Goal: Task Accomplishment & Management: Complete application form

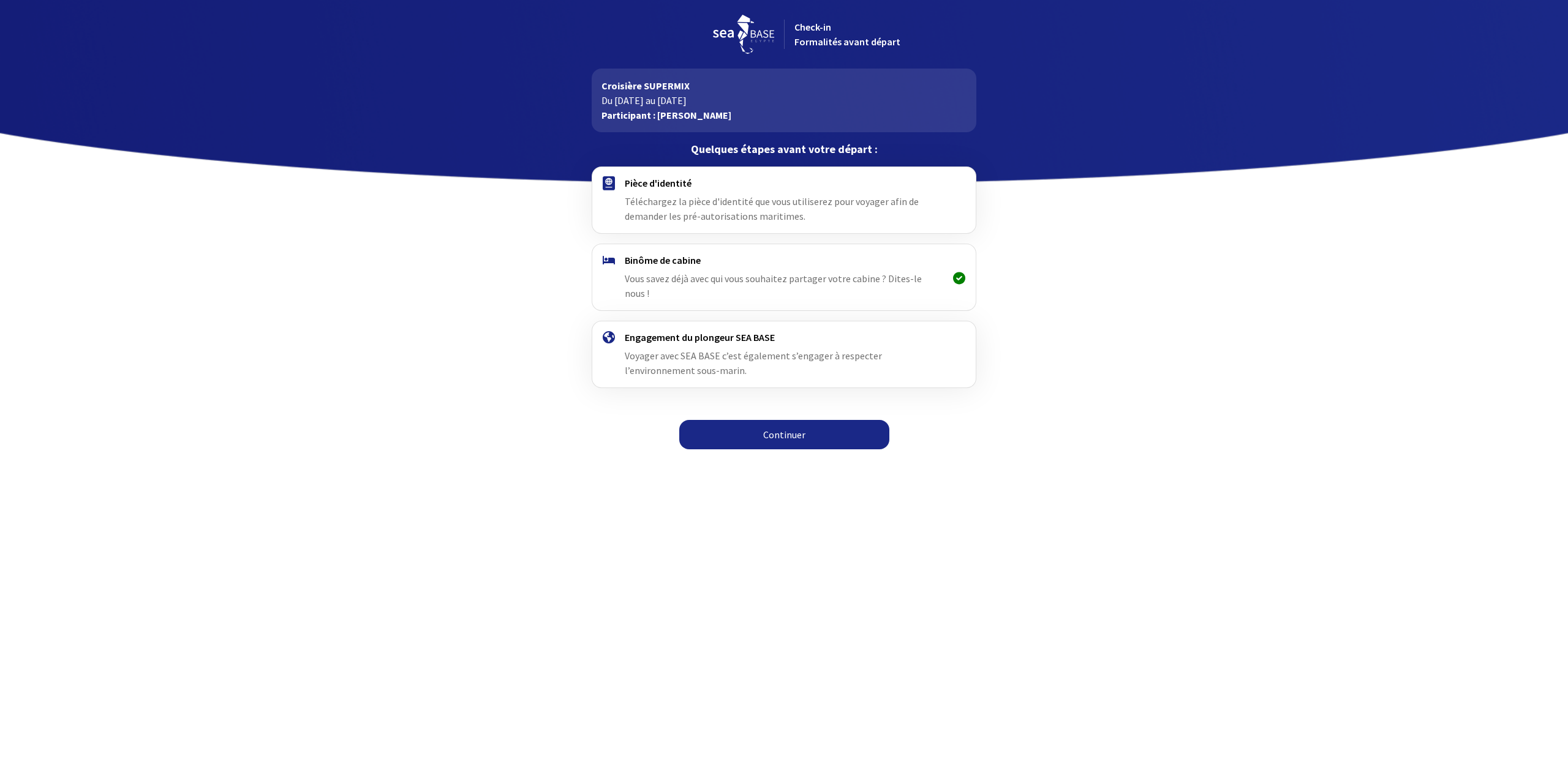
drag, startPoint x: 948, startPoint y: 272, endPoint x: 1002, endPoint y: 274, distance: 54.0
click at [1002, 274] on div "Pièce d'identité Téléchargez la pièce d'identité que vous utiliserez pour voyag…" at bounding box center [784, 311] width 692 height 291
drag, startPoint x: 848, startPoint y: 267, endPoint x: 818, endPoint y: 265, distance: 30.1
click at [852, 267] on div "Binôme de cabine Vous savez déjà avec qui vous souhaitez partager votre cabine …" at bounding box center [784, 277] width 318 height 46
drag, startPoint x: 654, startPoint y: 180, endPoint x: 718, endPoint y: 185, distance: 64.2
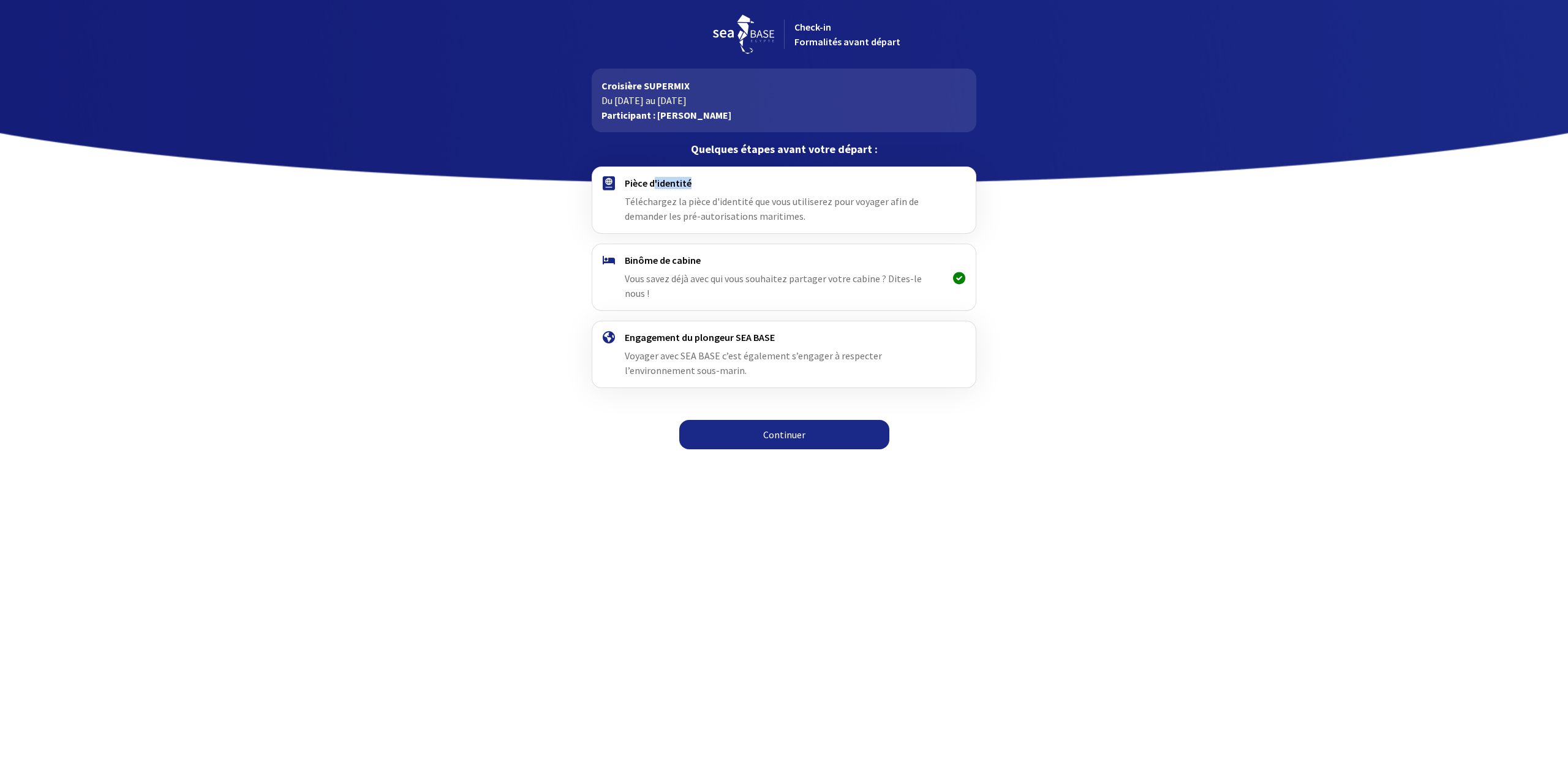
click at [718, 185] on h4 "Pièce d'identité" at bounding box center [784, 183] width 318 height 12
click at [706, 230] on div "Pièce d'identité Téléchargez la pièce d'identité que vous utiliserez pour voyag…" at bounding box center [784, 200] width 383 height 66
drag, startPoint x: 663, startPoint y: 275, endPoint x: 757, endPoint y: 283, distance: 94.3
click at [752, 283] on span "Vous savez déjà avec qui vous souhaitez partager votre cabine ? Dites-le nous !" at bounding box center [773, 286] width 297 height 27
drag, startPoint x: 688, startPoint y: 342, endPoint x: 820, endPoint y: 348, distance: 132.1
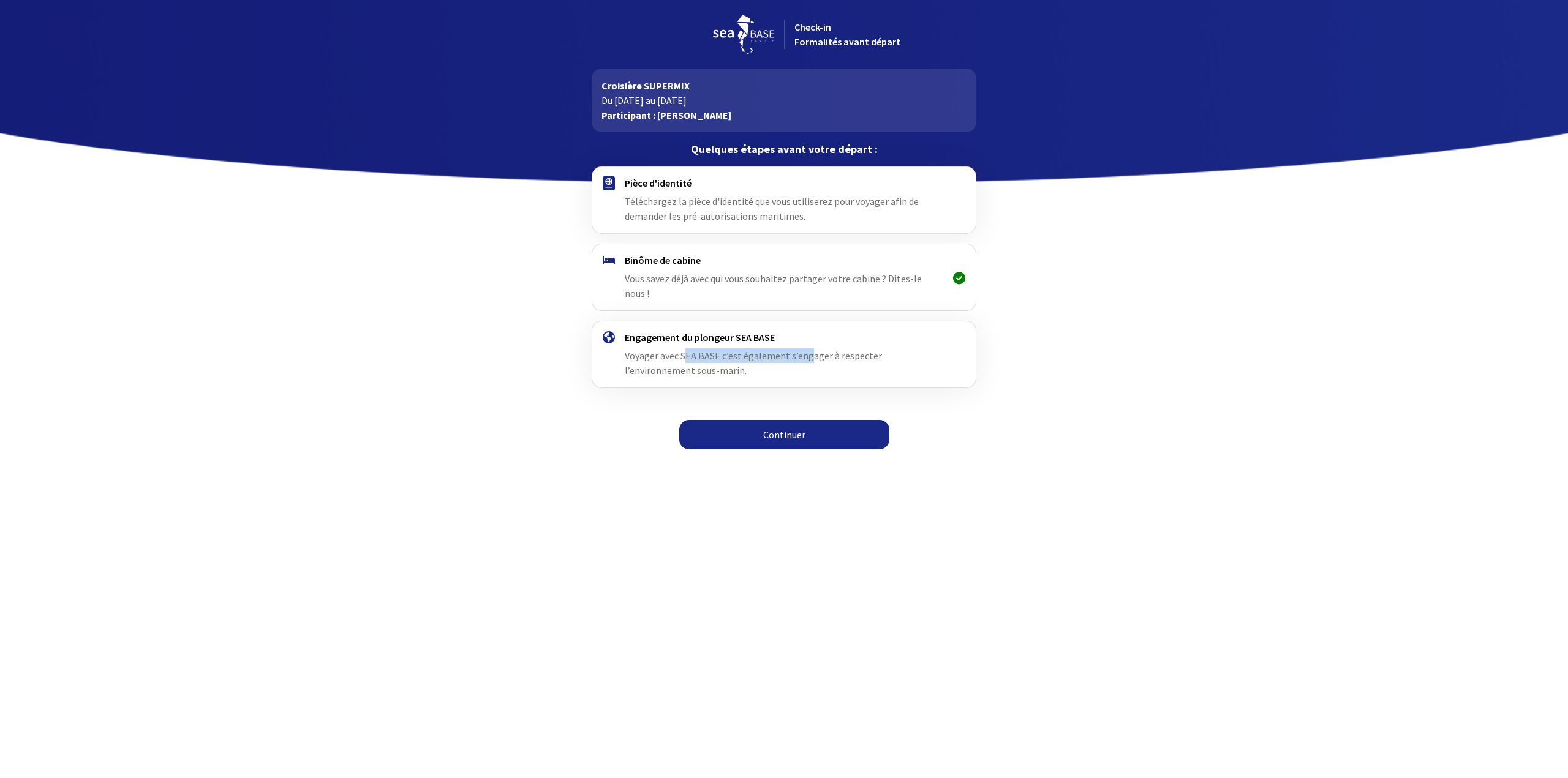
click at [818, 348] on div "Engagement du plongeur SEA BASE Voyager avec SEA BASE c’est également s’engager…" at bounding box center [784, 354] width 318 height 46
click at [1014, 428] on div "Continuer" at bounding box center [784, 442] width 692 height 29
click at [782, 420] on link "Continuer" at bounding box center [784, 434] width 210 height 29
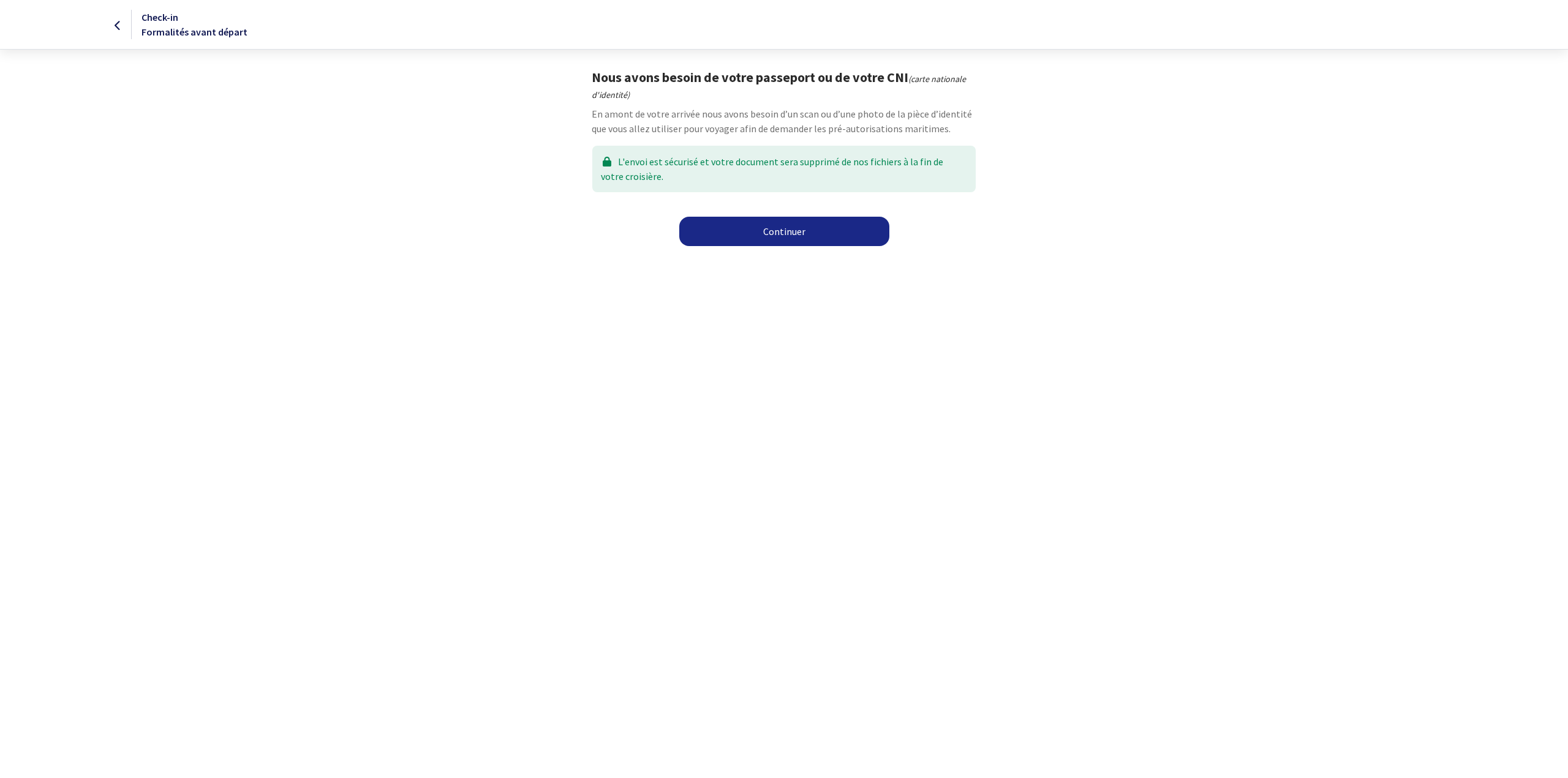
click at [790, 236] on link "Continuer" at bounding box center [784, 231] width 210 height 29
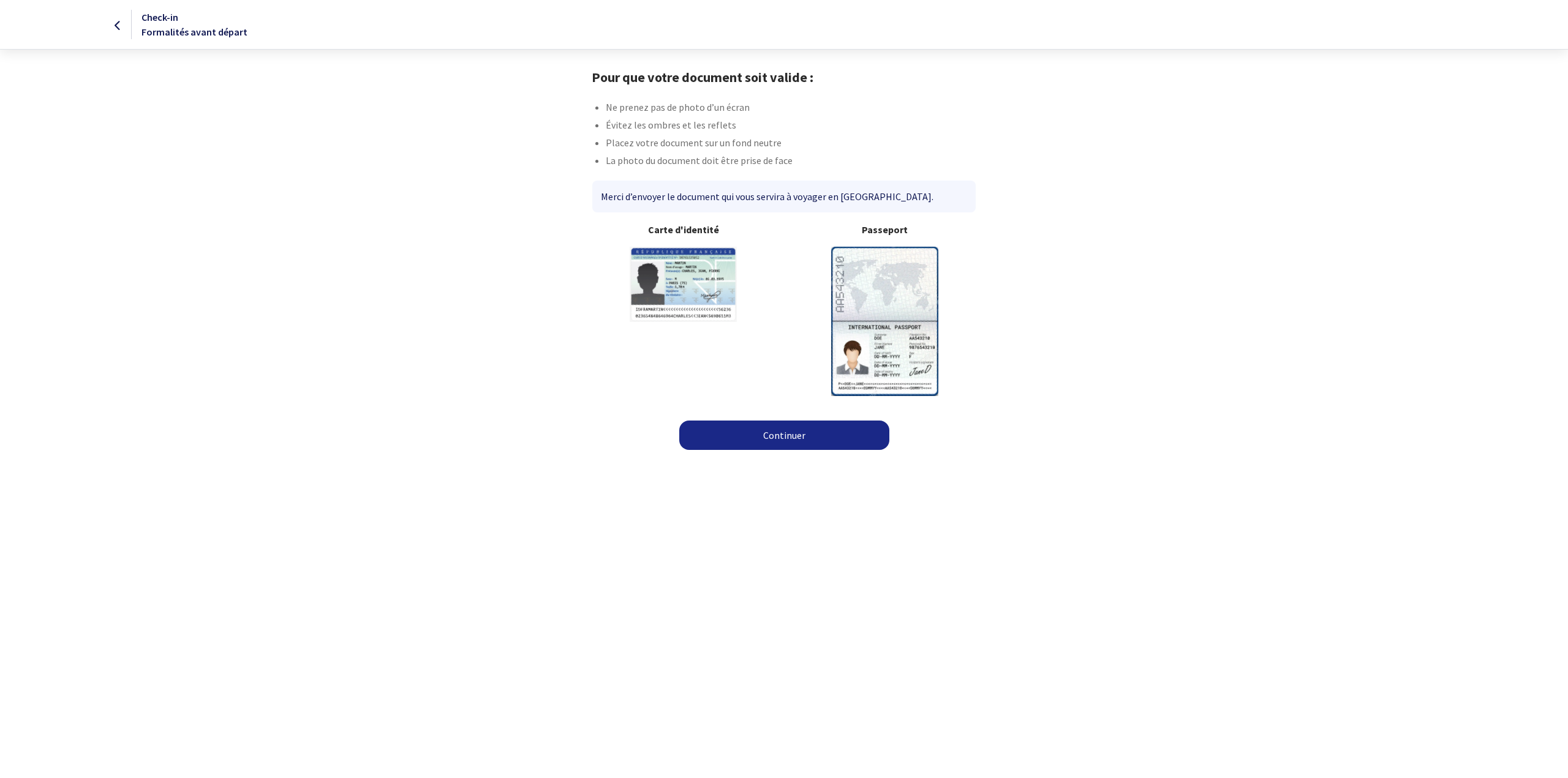
click at [819, 440] on link "Continuer" at bounding box center [784, 435] width 210 height 29
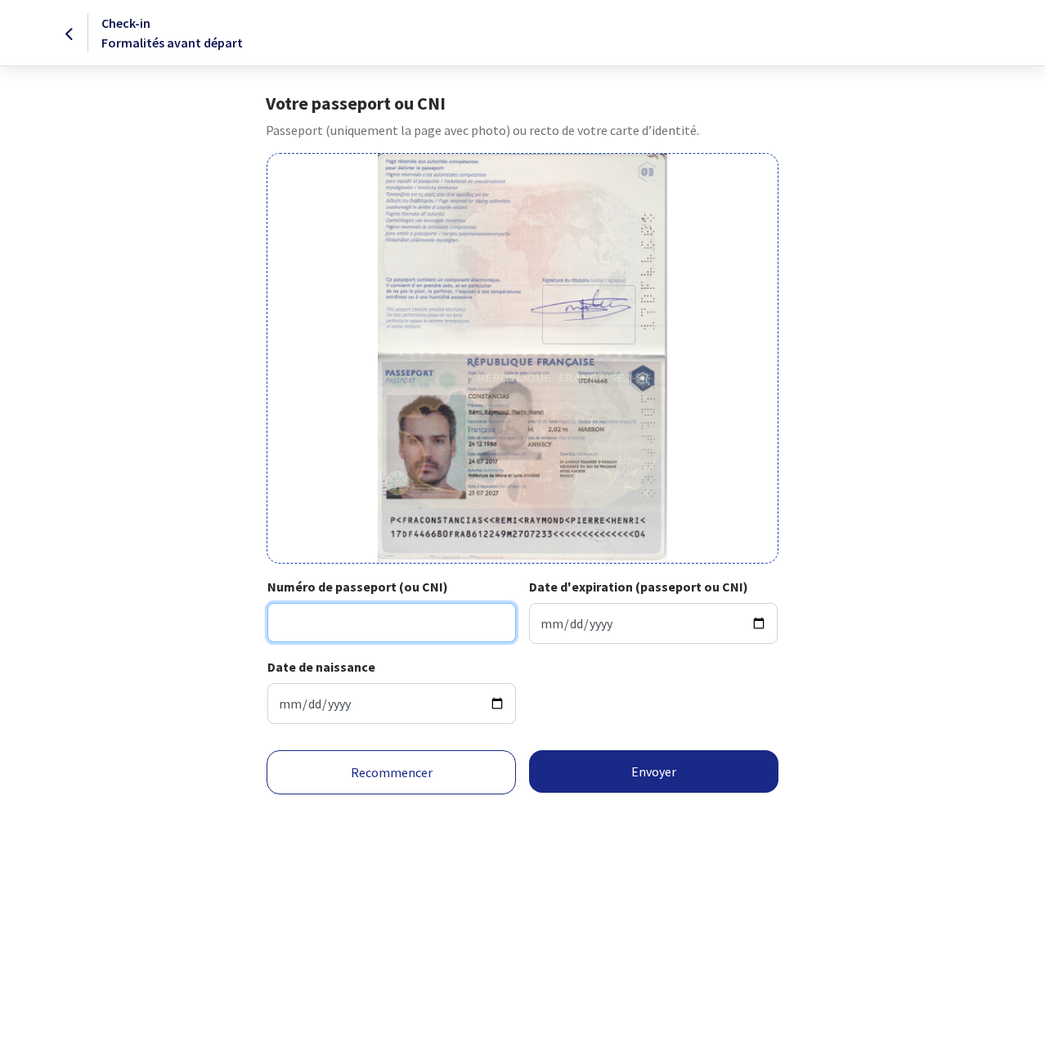
click at [397, 626] on input "Numéro de passeport (ou CNI)" at bounding box center [391, 622] width 249 height 39
type input "17DF44668"
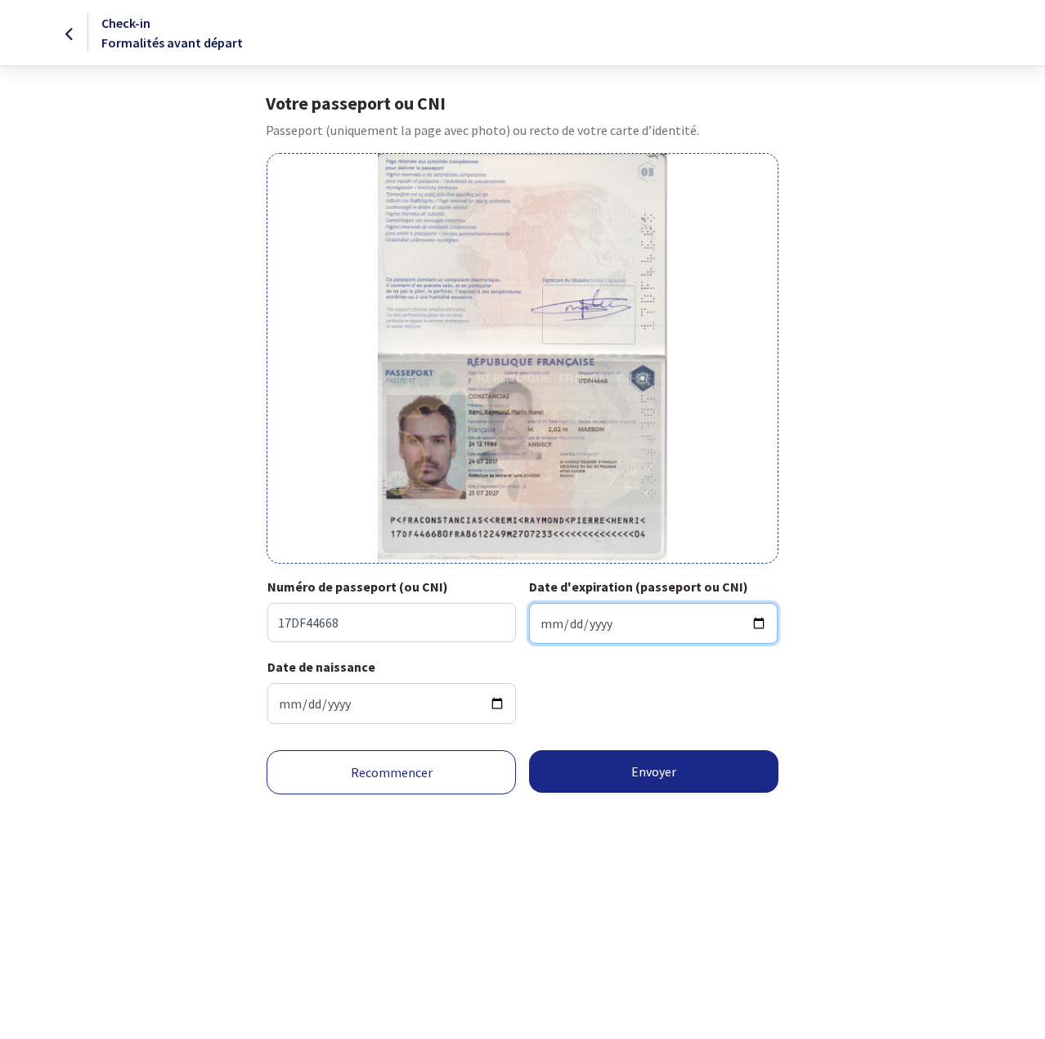
click at [539, 617] on input "Date d'expiration (passeport ou CNI)" at bounding box center [653, 623] width 249 height 41
click at [603, 618] on input "2017-07-24" at bounding box center [653, 623] width 249 height 41
type input "2027-07-23"
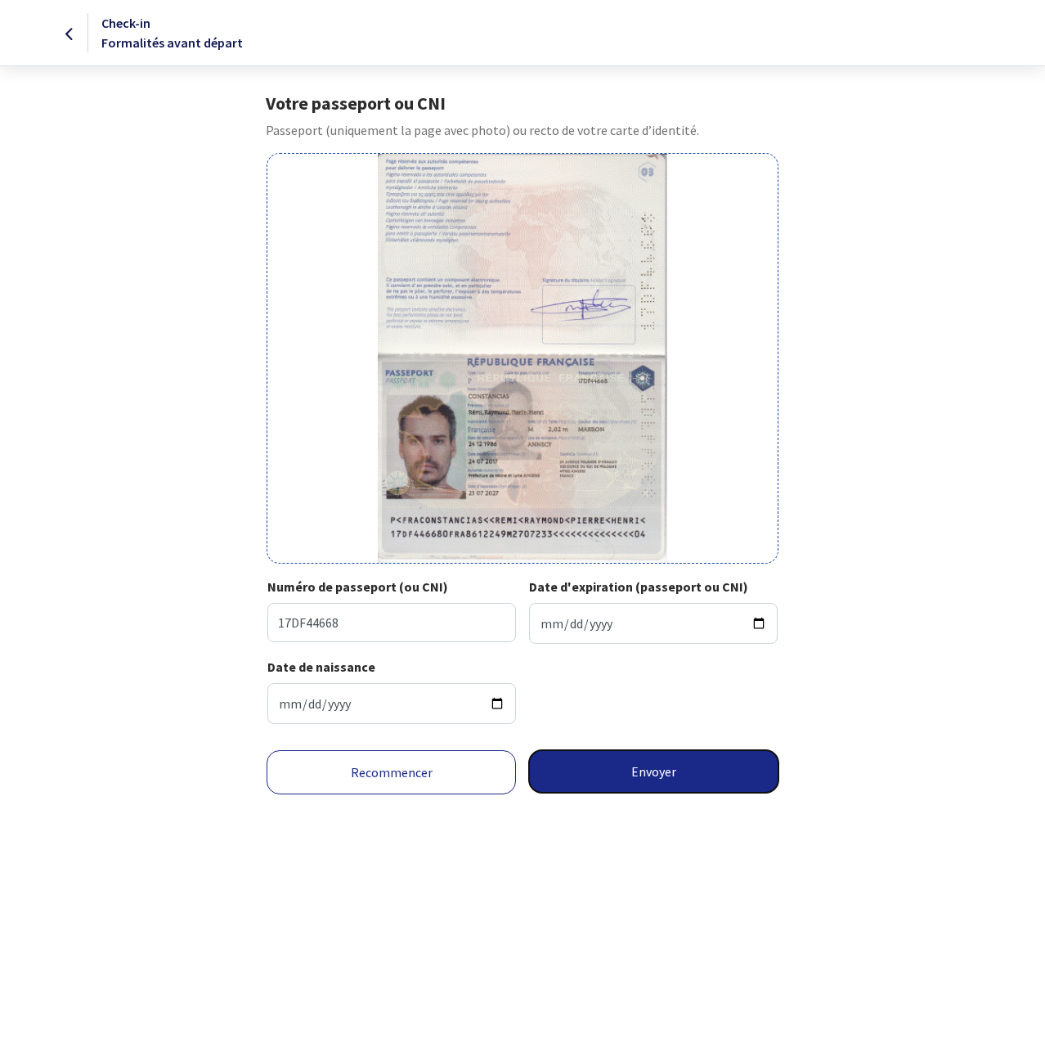
click at [673, 770] on button "Envoyer" at bounding box center [653, 771] width 249 height 43
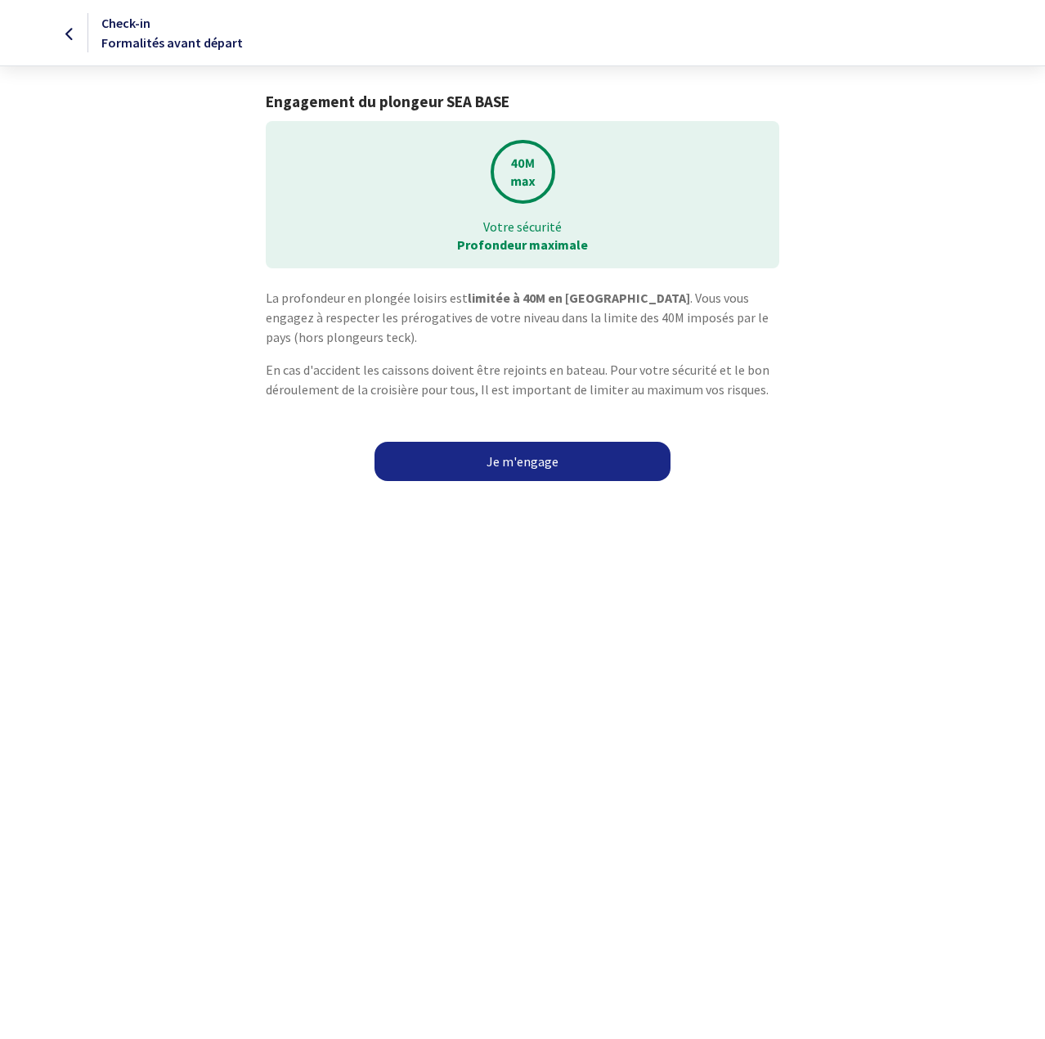
click at [508, 469] on link "Je m'engage" at bounding box center [523, 461] width 296 height 39
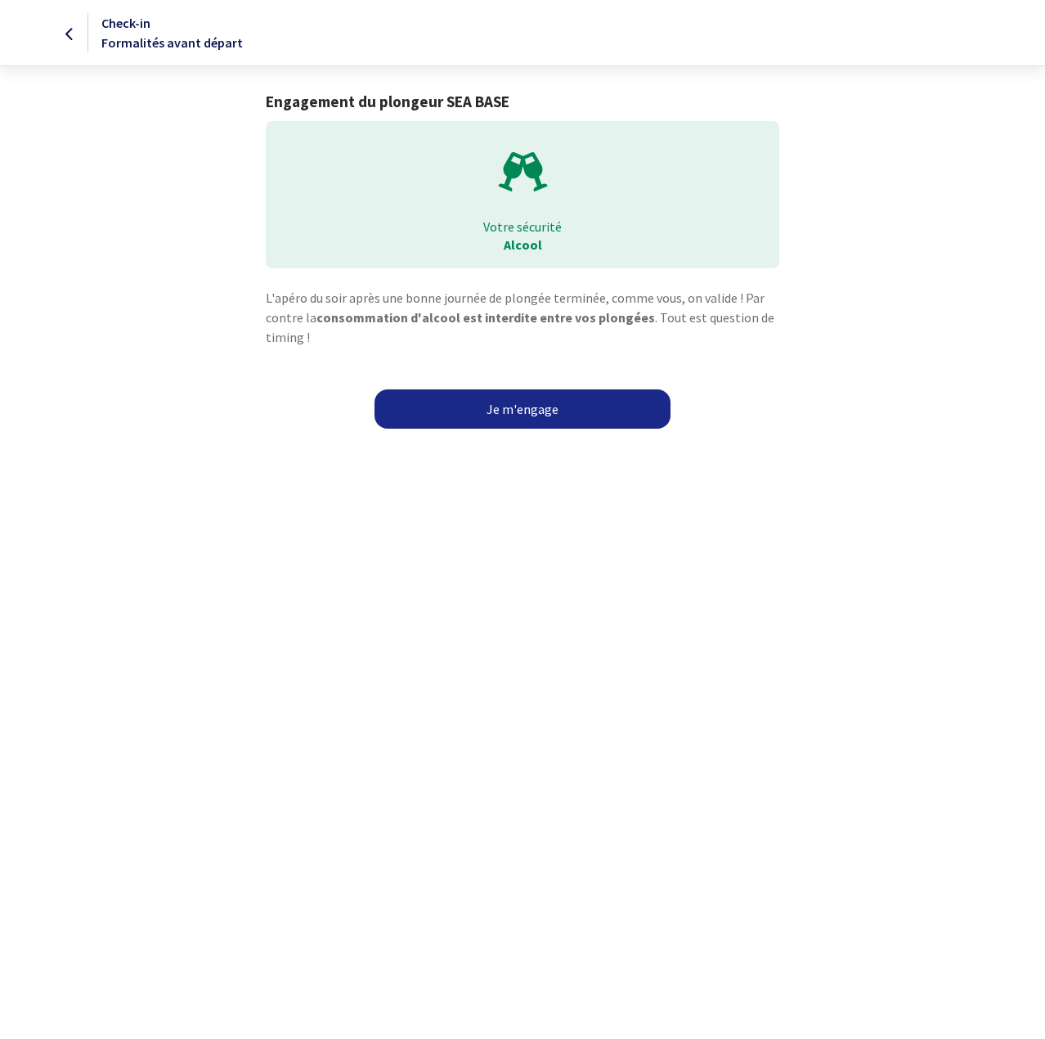
click at [550, 409] on link "Je m'engage" at bounding box center [523, 408] width 296 height 39
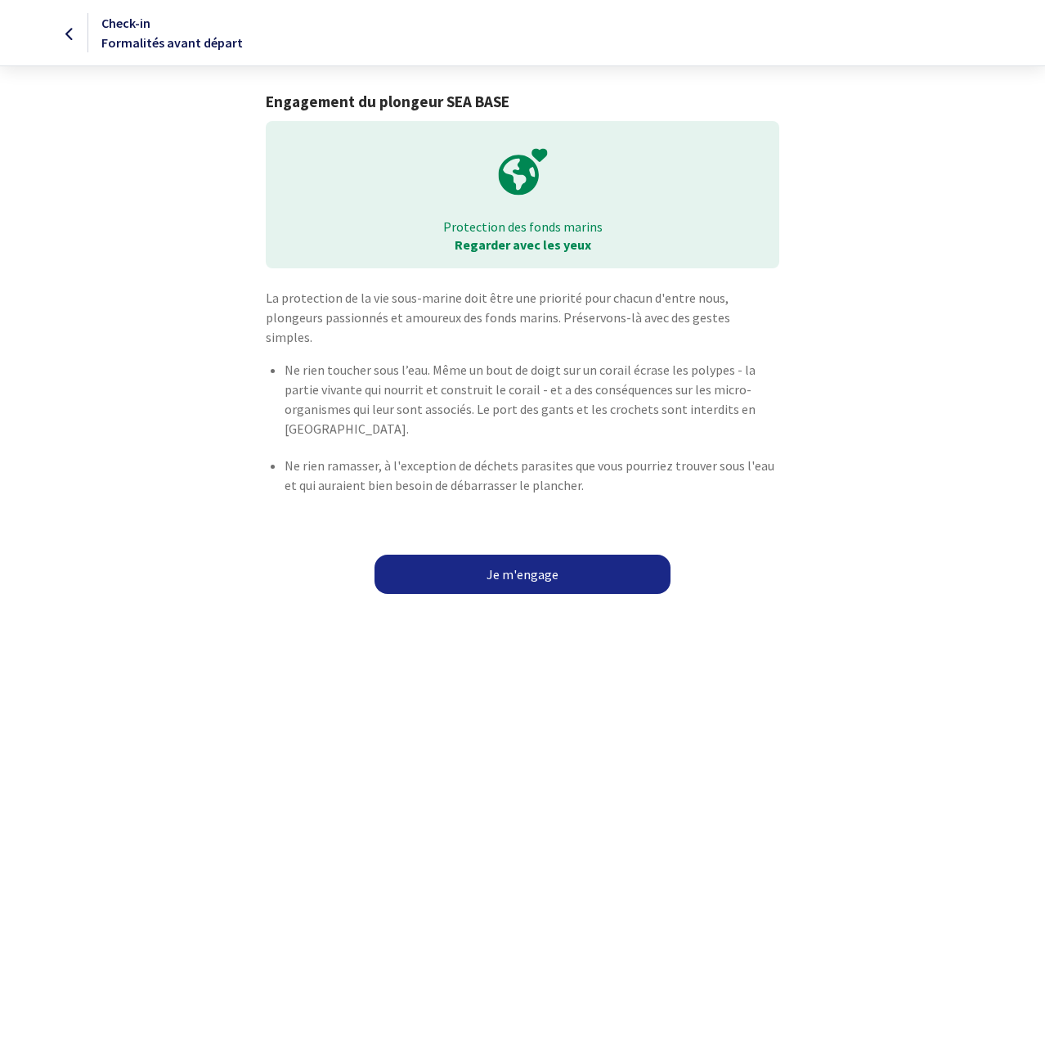
click at [546, 556] on link "Je m'engage" at bounding box center [523, 573] width 296 height 39
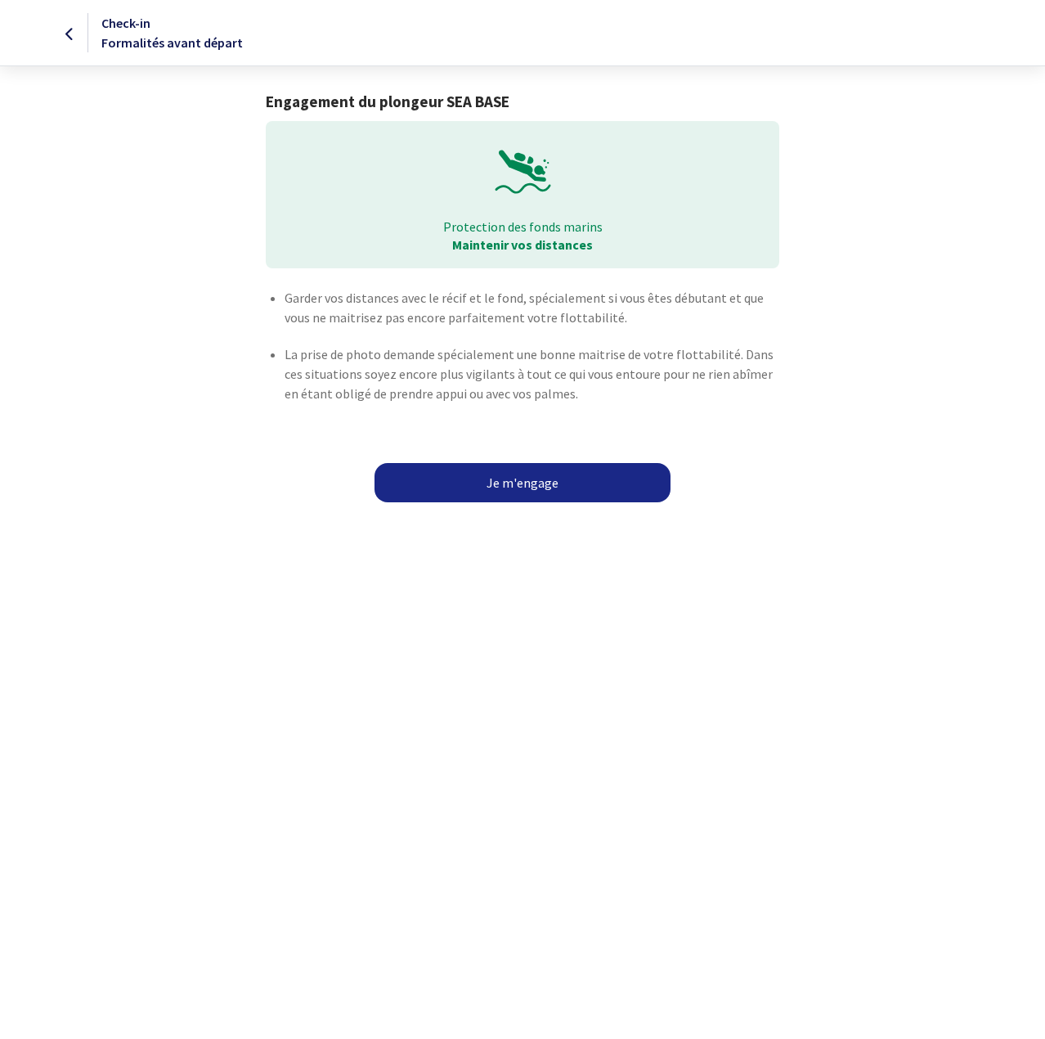
click at [555, 494] on link "Je m'engage" at bounding box center [523, 482] width 296 height 39
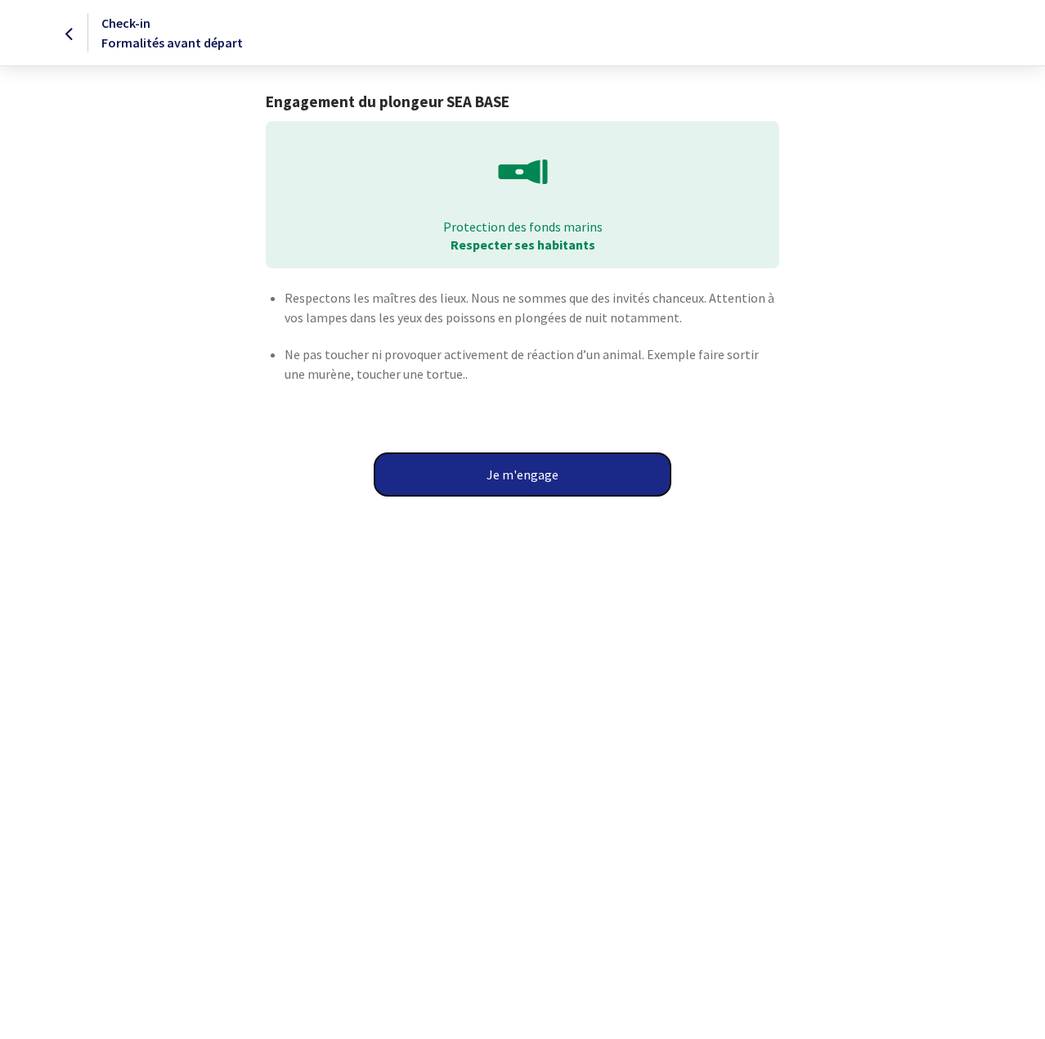
click at [532, 473] on button "Je m'engage" at bounding box center [523, 474] width 296 height 43
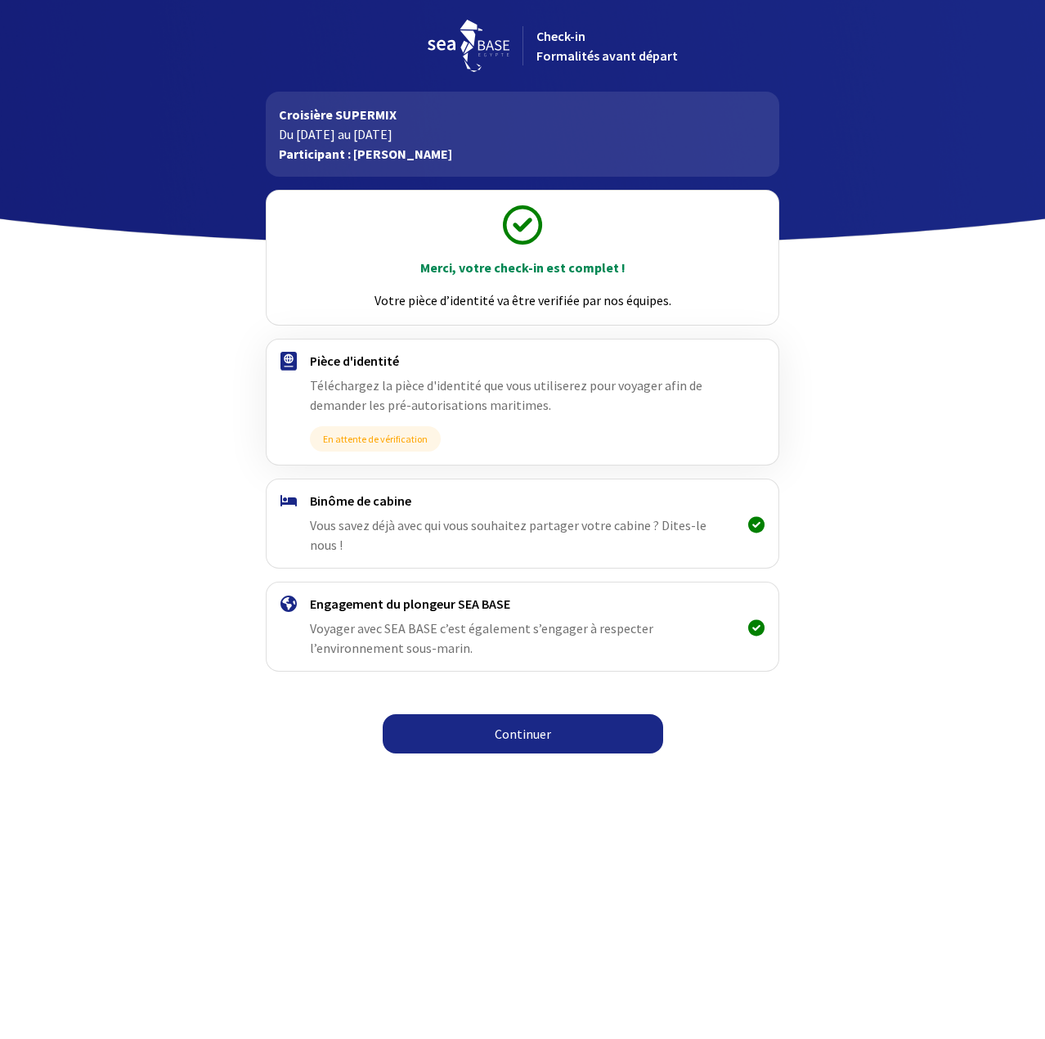
click at [519, 714] on link "Continuer" at bounding box center [523, 733] width 280 height 39
click at [512, 714] on link "Continuer" at bounding box center [523, 733] width 280 height 39
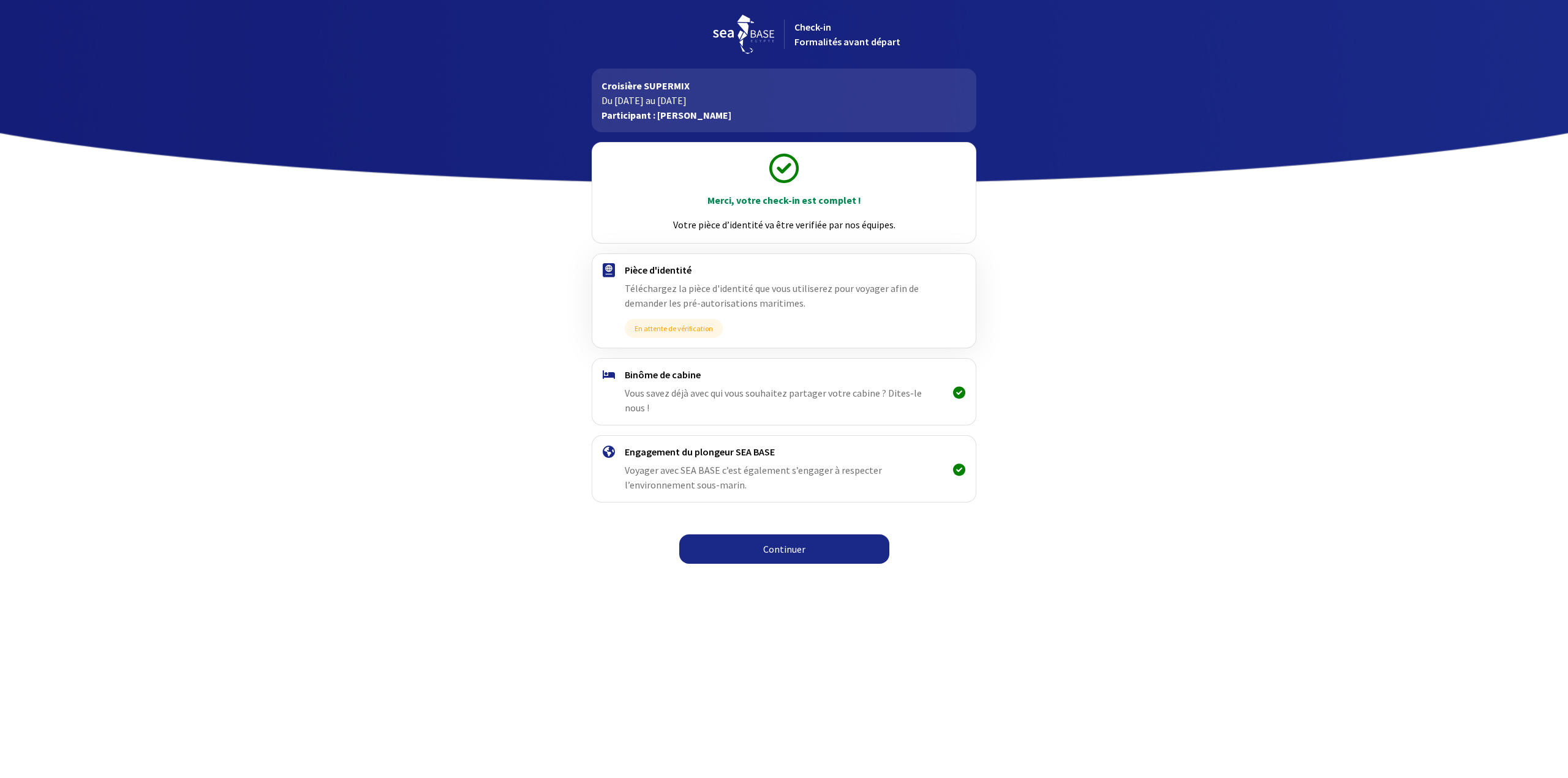
click at [782, 543] on link "Continuer" at bounding box center [784, 549] width 210 height 29
click at [798, 543] on link "Continuer" at bounding box center [784, 549] width 210 height 29
click at [802, 535] on link "Continuer" at bounding box center [784, 549] width 210 height 29
click at [791, 535] on link "Continuer" at bounding box center [784, 549] width 210 height 29
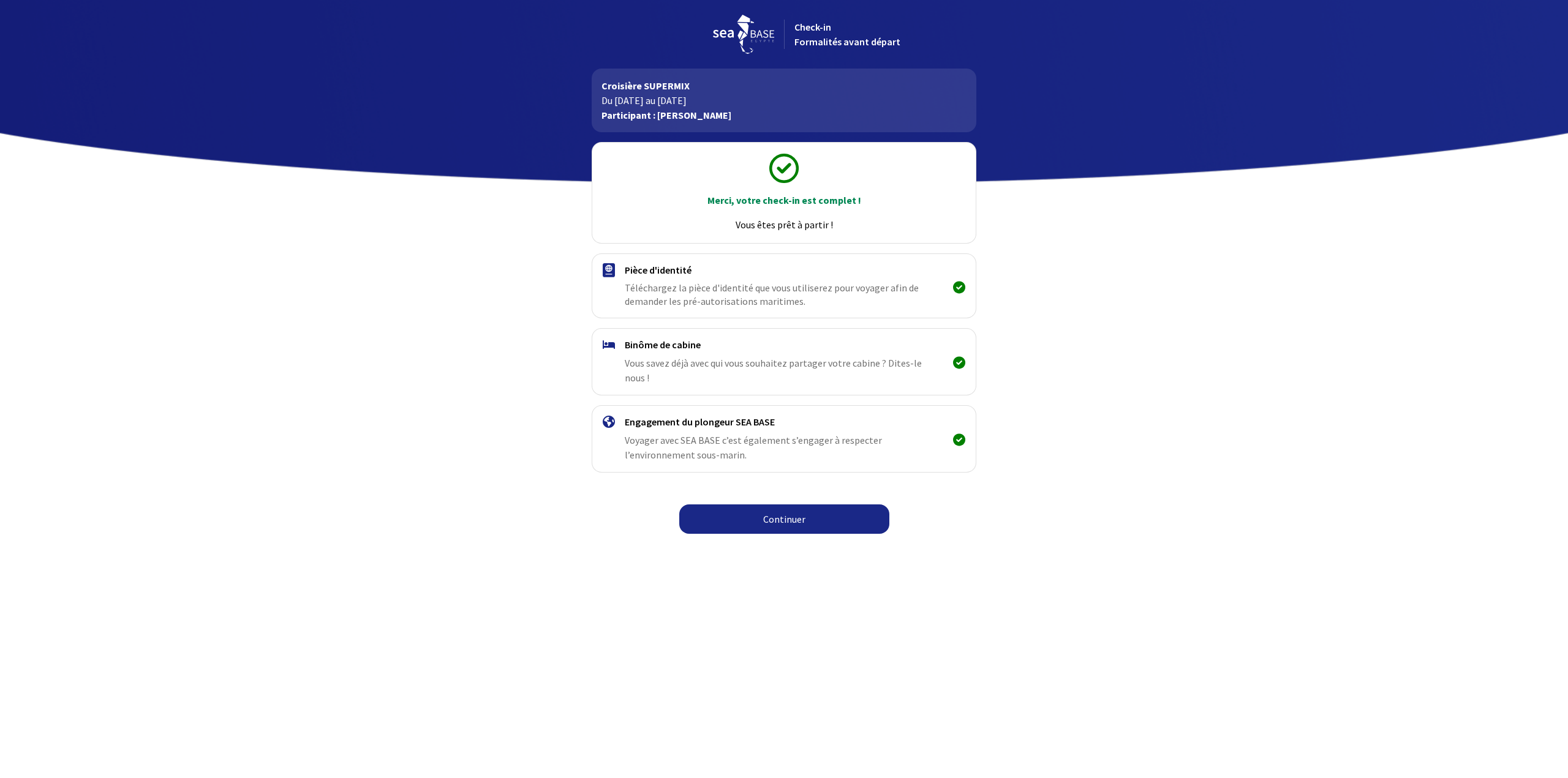
click at [792, 505] on link "Continuer" at bounding box center [784, 519] width 210 height 29
